Goal: Contribute content: Contribute content

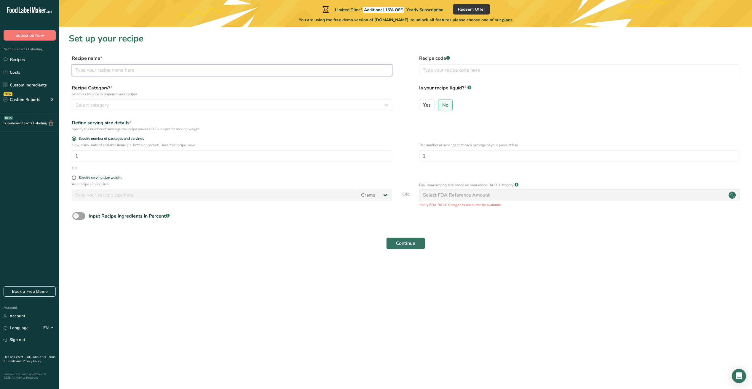
click at [238, 64] on input "text" at bounding box center [232, 70] width 320 height 12
type input "Chicken and Rice burrito"
type input "60144"
click at [172, 106] on div "Select category" at bounding box center [230, 105] width 309 height 7
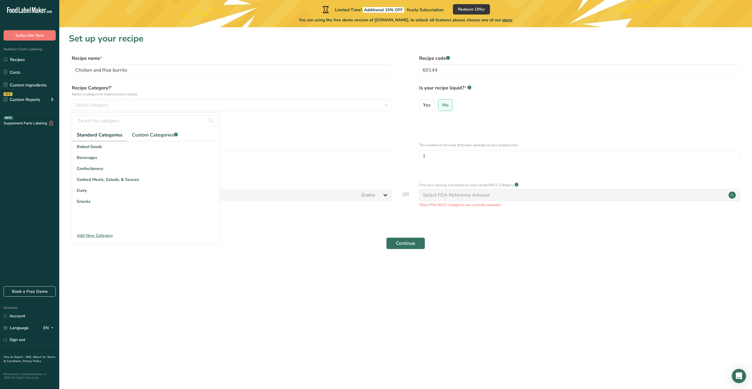
drag, startPoint x: 102, startPoint y: 172, endPoint x: 266, endPoint y: 246, distance: 180.3
click at [266, 246] on div "Continue" at bounding box center [406, 243] width 674 height 19
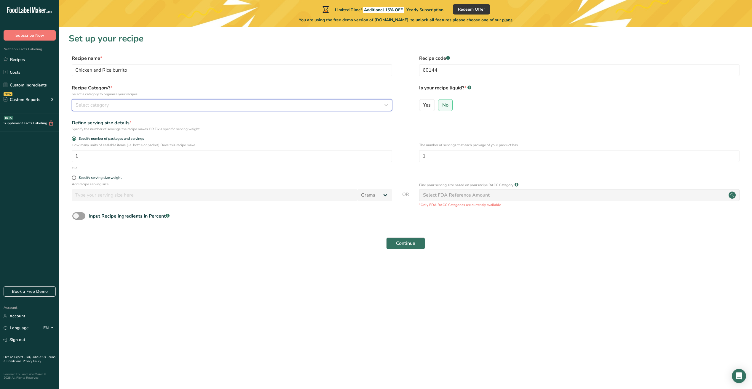
click at [122, 104] on div "Select category" at bounding box center [230, 105] width 309 height 7
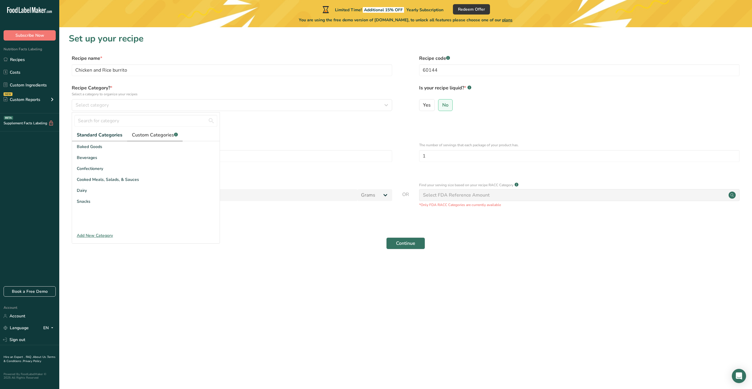
click at [144, 136] on span "Custom Categories .a-a{fill:#347362;}.b-a{fill:#fff;}" at bounding box center [155, 135] width 46 height 7
click at [274, 99] on div "Recipe Category? * Select a category to organize your recipes Select category S…" at bounding box center [232, 97] width 320 height 27
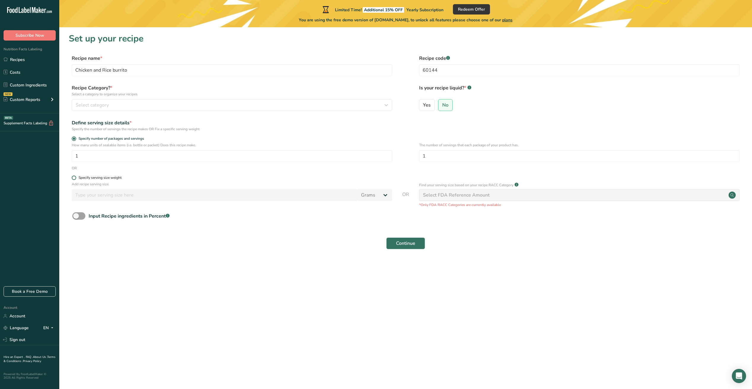
click at [75, 179] on span at bounding box center [74, 178] width 4 height 4
click at [75, 179] on input "Specify serving size weight" at bounding box center [74, 178] width 4 height 4
radio input "true"
radio input "false"
click at [95, 195] on input "number" at bounding box center [215, 195] width 286 height 12
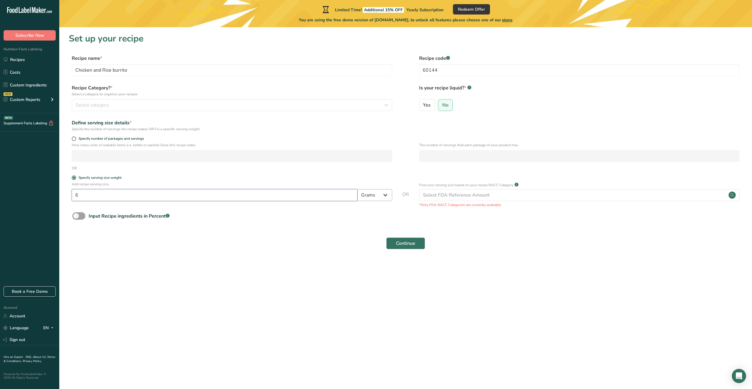
type input "6"
click at [388, 195] on select "Grams kg mg mcg lb oz l mL fl oz tbsp tsp cup qt gallon" at bounding box center [374, 195] width 35 height 12
select select "5"
click at [357, 189] on select "Grams kg mg mcg lb oz l mL fl oz tbsp tsp cup qt gallon" at bounding box center [374, 195] width 35 height 12
click at [635, 197] on div "Select FDA Reference Amount" at bounding box center [579, 195] width 320 height 12
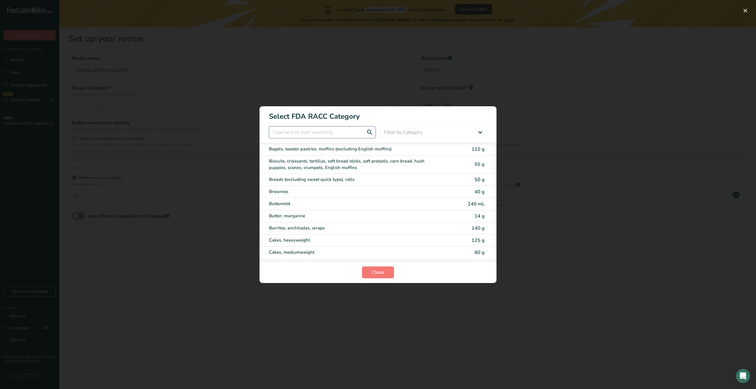
click at [334, 133] on input "RACC Category Selection Modal" at bounding box center [322, 133] width 107 height 12
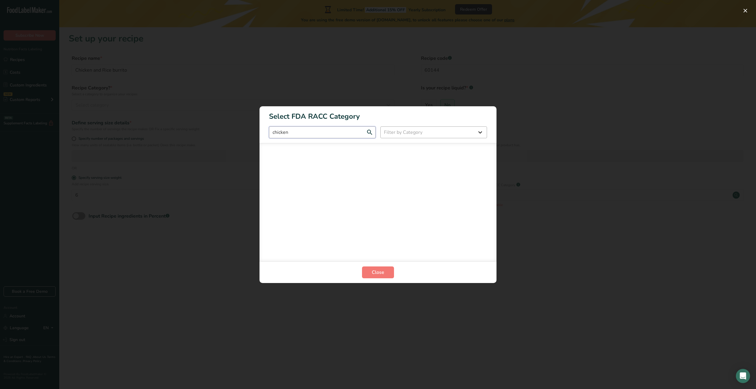
type input "chicken"
click at [483, 133] on select "Filter by Category All Bakery products [GEOGRAPHIC_DATA] Cereals and other grai…" at bounding box center [434, 133] width 107 height 12
select select "RACC Category Selection Modal"
click at [381, 127] on select "Filter by Category All Bakery products [GEOGRAPHIC_DATA] Cereals and other grai…" at bounding box center [434, 133] width 107 height 12
click at [372, 269] on button "Close" at bounding box center [378, 273] width 32 height 12
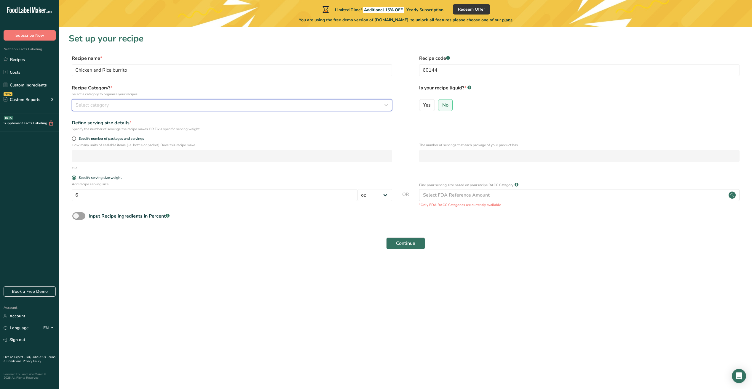
click at [189, 111] on button "Select category" at bounding box center [232, 105] width 320 height 12
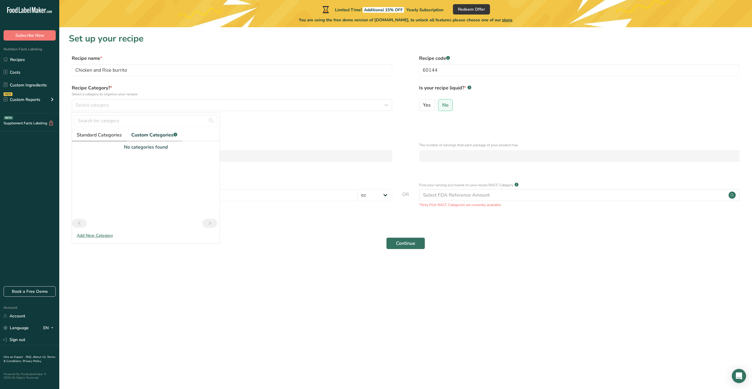
click at [95, 141] on link "Standard Categories" at bounding box center [99, 135] width 55 height 12
click at [103, 135] on span "Standard Categories" at bounding box center [100, 135] width 46 height 7
click at [116, 180] on span "Cooked Meals, Salads, & Sauces" at bounding box center [108, 180] width 62 height 6
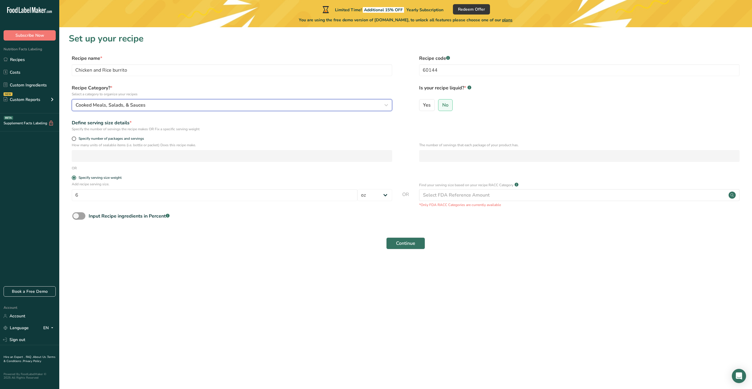
click at [232, 105] on div "Cooked Meals, Salads, & Sauces" at bounding box center [230, 105] width 309 height 7
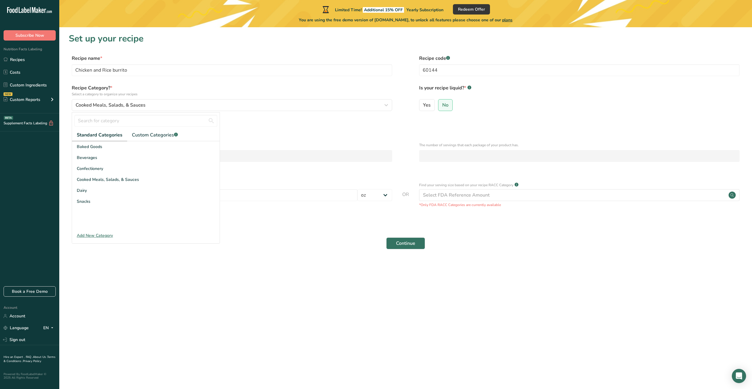
click at [280, 251] on div "Continue" at bounding box center [406, 243] width 674 height 19
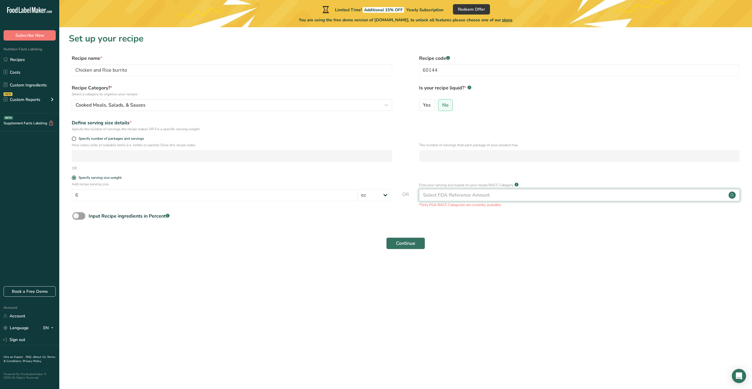
click at [532, 200] on div "Select FDA Reference Amount" at bounding box center [579, 195] width 320 height 12
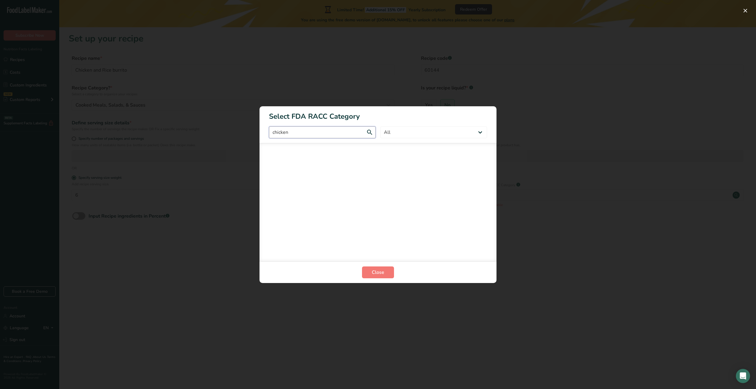
click at [347, 136] on input "chicken" at bounding box center [322, 133] width 107 height 12
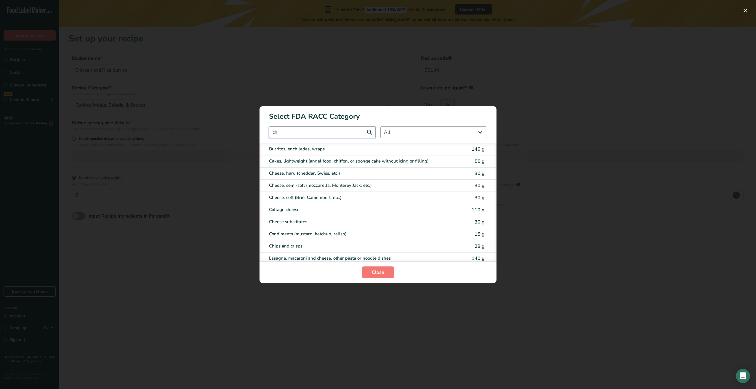
type input "c"
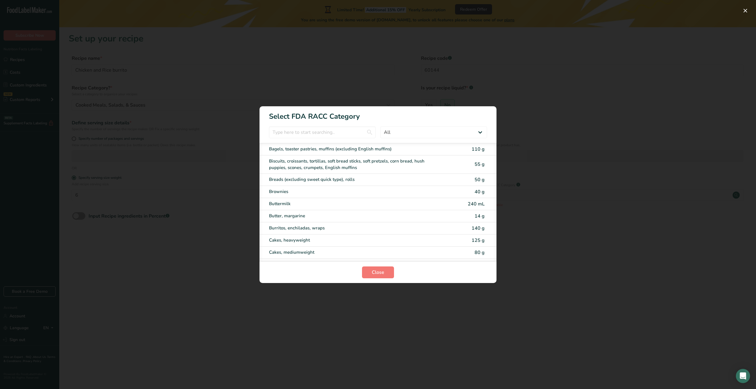
click at [623, 196] on div "RACC Category Selection Modal" at bounding box center [378, 194] width 756 height 389
